Goal: Task Accomplishment & Management: Manage account settings

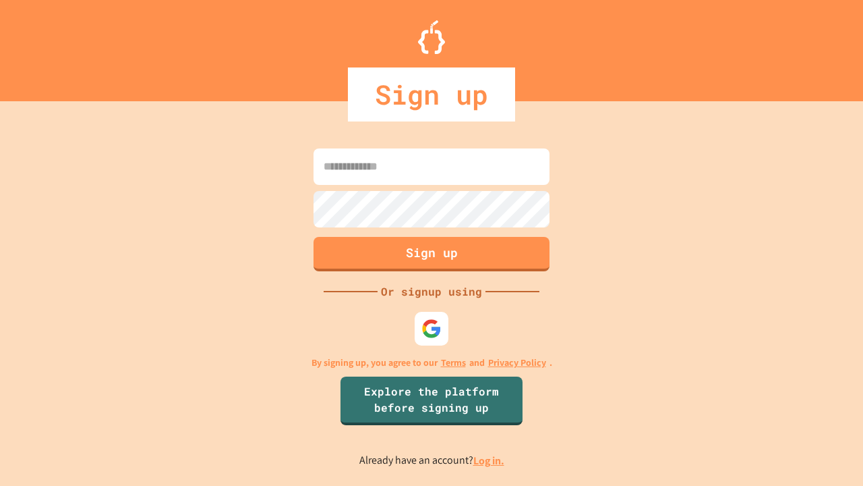
click at [490, 460] on link "Log in." at bounding box center [489, 460] width 31 height 14
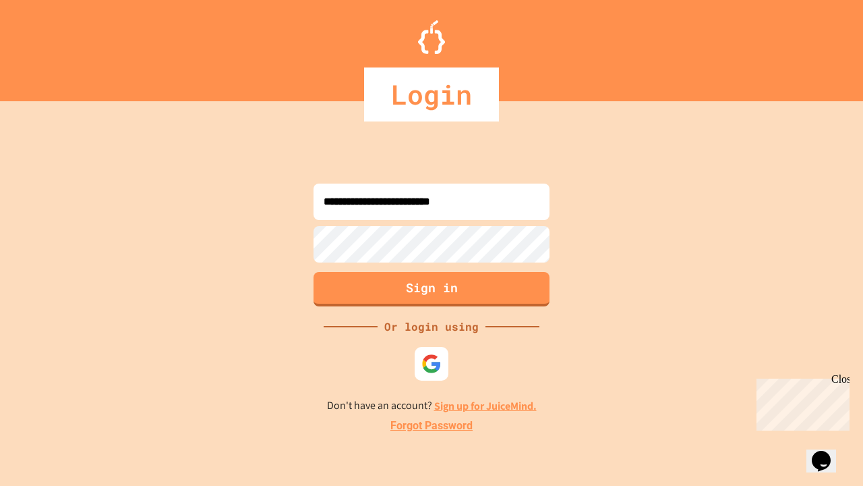
type input "**********"
